Goal: Check status: Check status

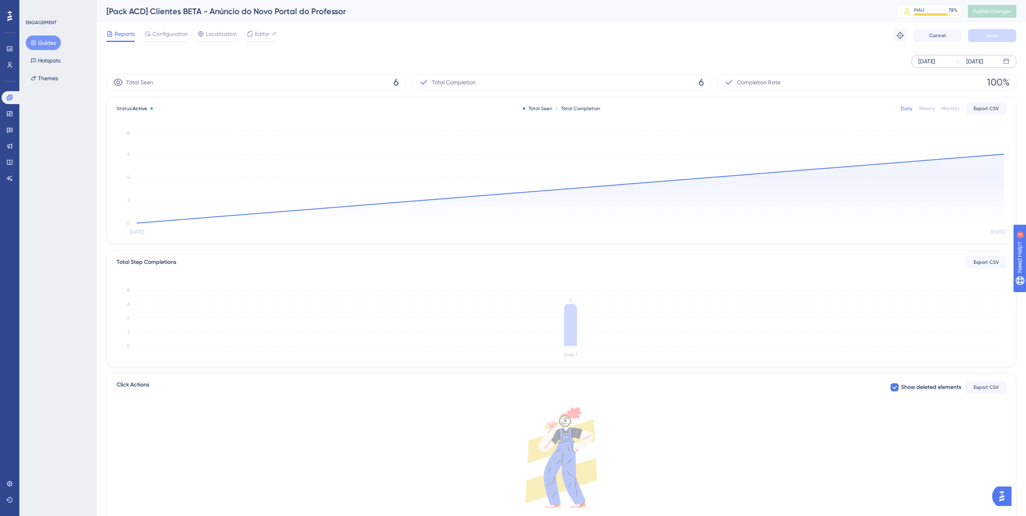
click at [929, 57] on div "Sep 03 2025" at bounding box center [926, 61] width 17 height 10
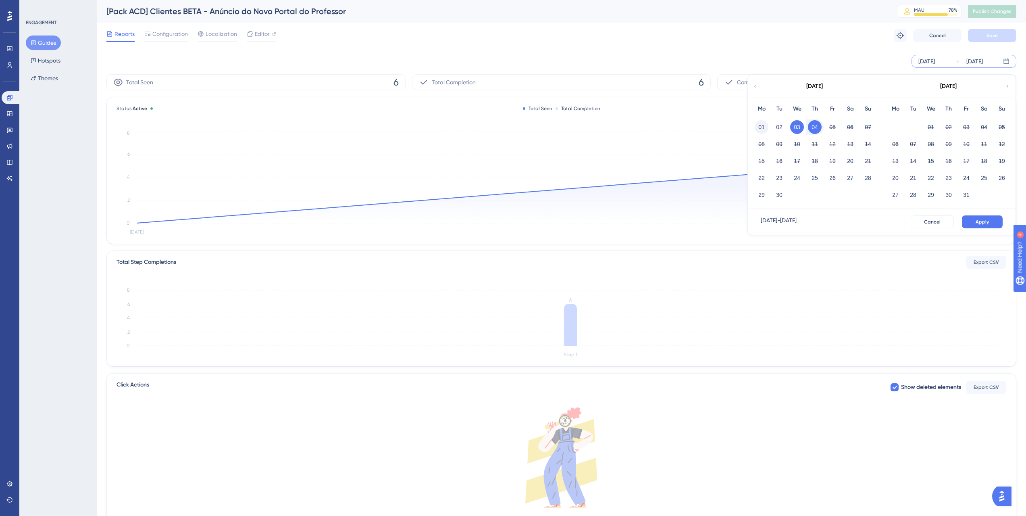
click at [756, 123] on button "01" at bounding box center [762, 127] width 14 height 14
click at [967, 222] on button "Apply" at bounding box center [982, 221] width 41 height 13
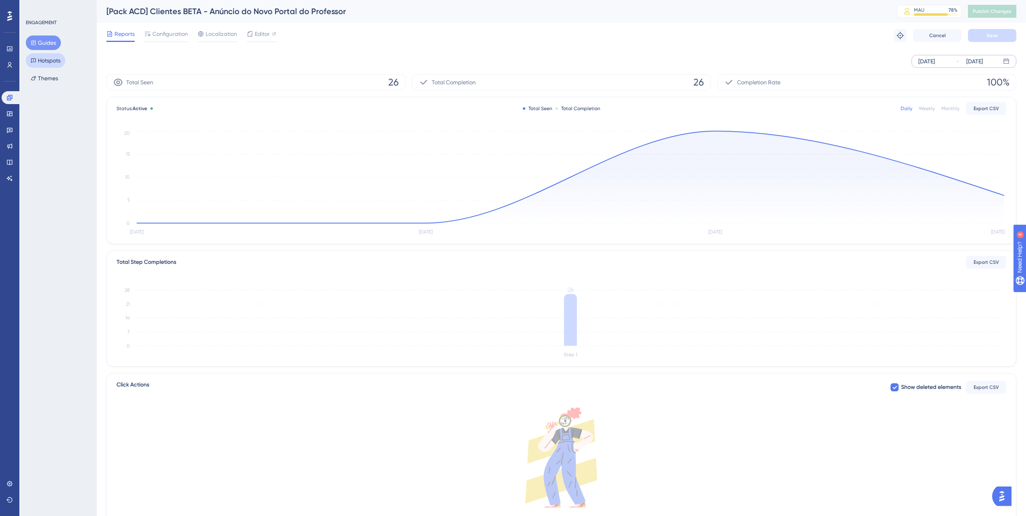
click at [65, 60] on button "Hotspots" at bounding box center [46, 60] width 40 height 15
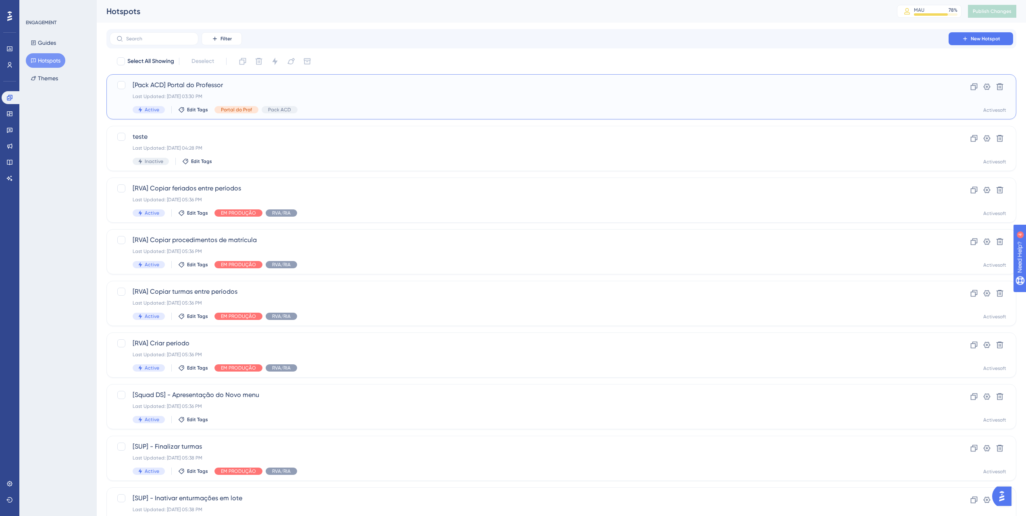
click at [336, 96] on div "Last Updated: 03 de set. de 2025 03:30 PM" at bounding box center [529, 96] width 793 height 6
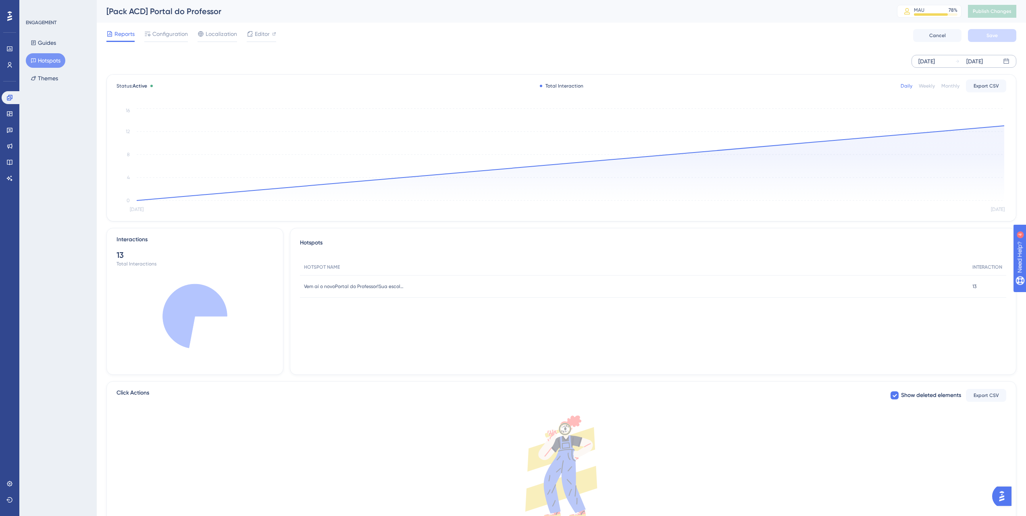
click at [935, 60] on div "Sep 03 2025" at bounding box center [926, 61] width 17 height 10
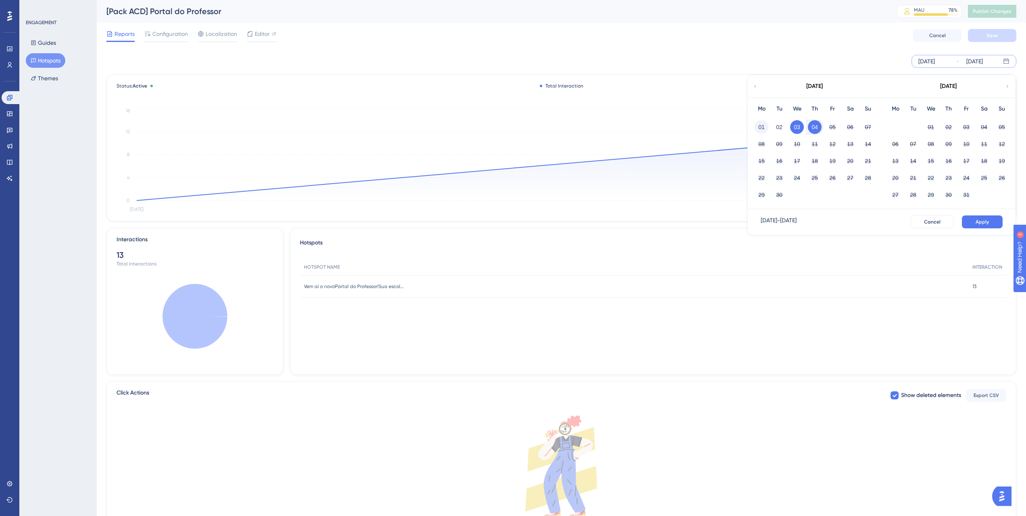
click at [767, 124] on button "01" at bounding box center [762, 127] width 14 height 14
click at [980, 219] on span "Apply" at bounding box center [982, 222] width 13 height 6
